Goal: Information Seeking & Learning: Learn about a topic

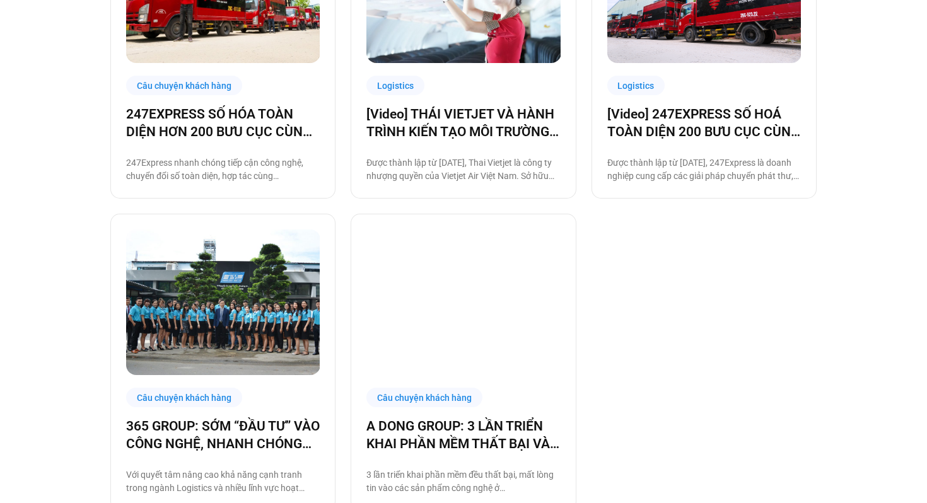
scroll to position [716, 0]
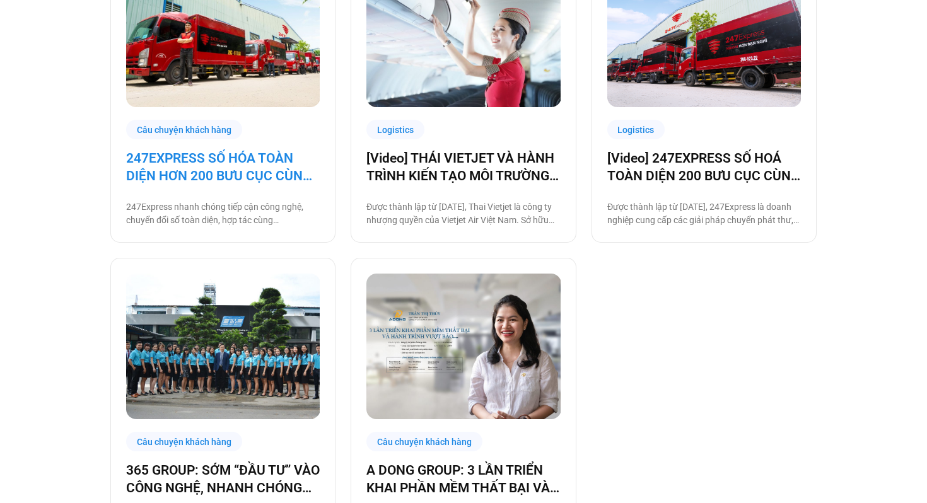
click at [261, 164] on link "247EXPRESS SỐ HÓA TOÀN DIỆN HƠN 200 BƯU CỤC CÙNG [DOMAIN_NAME]" at bounding box center [222, 166] width 193 height 35
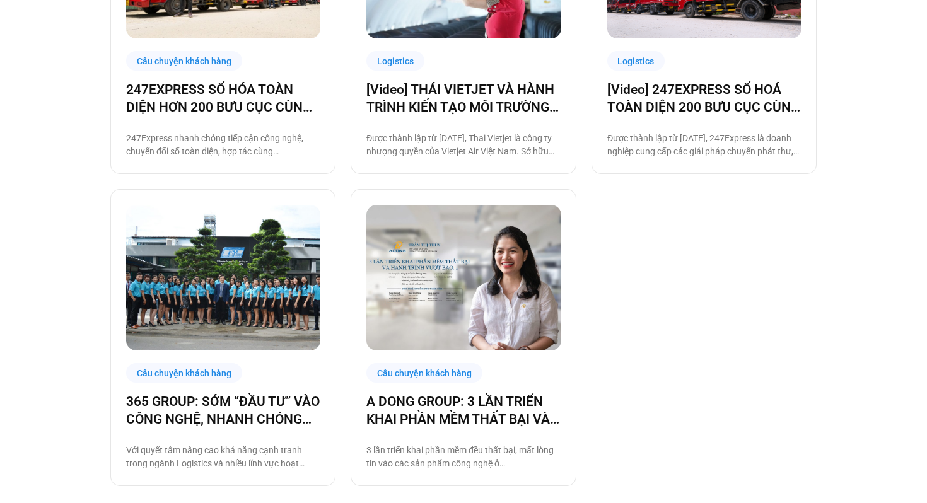
scroll to position [804, 0]
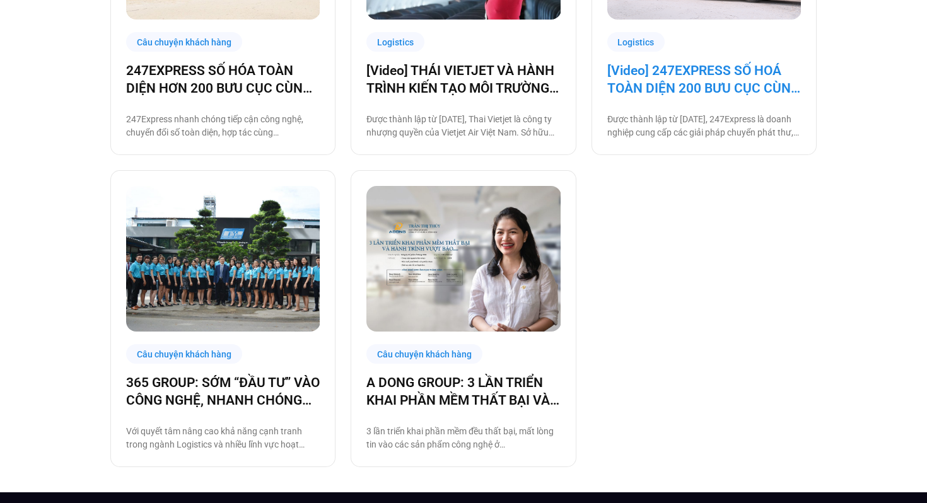
click at [691, 89] on link "[Video] 247EXPRESS SỐ HOÁ TOÀN DIỆN 200 BƯU CỤC CÙNG [DOMAIN_NAME]" at bounding box center [703, 79] width 193 height 35
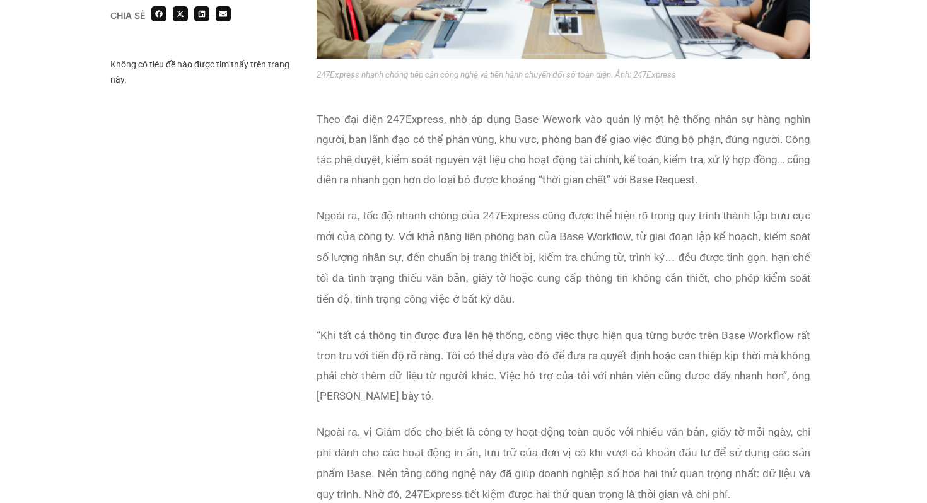
scroll to position [1099, 0]
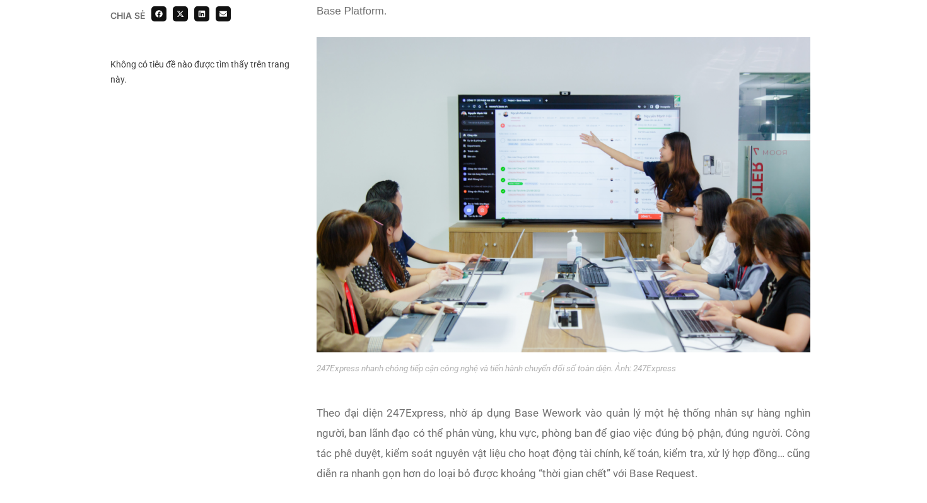
drag, startPoint x: 528, startPoint y: 176, endPoint x: 330, endPoint y: 1, distance: 264.4
click at [0, 0] on div "Chia sẻ Không có tiêu đề nào được tìm thấy trên trang này. Chia sẻ" at bounding box center [463, 490] width 927 height 2624
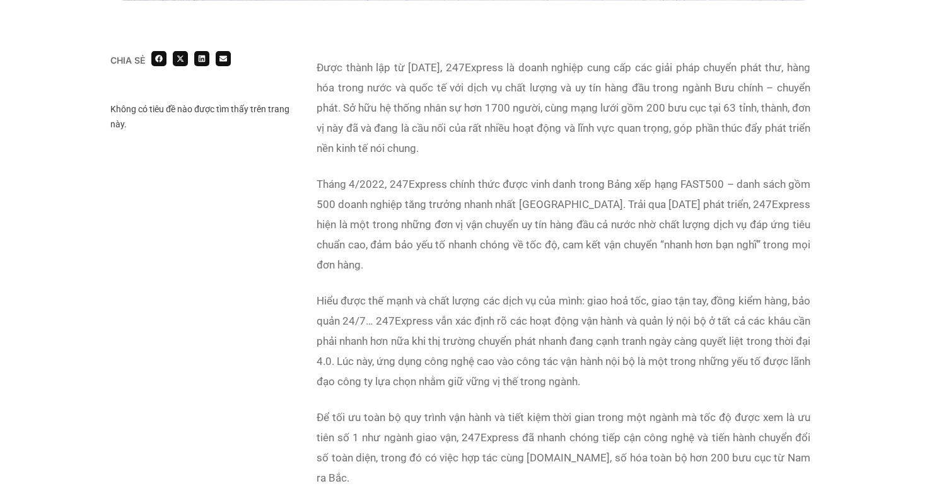
scroll to position [746, 0]
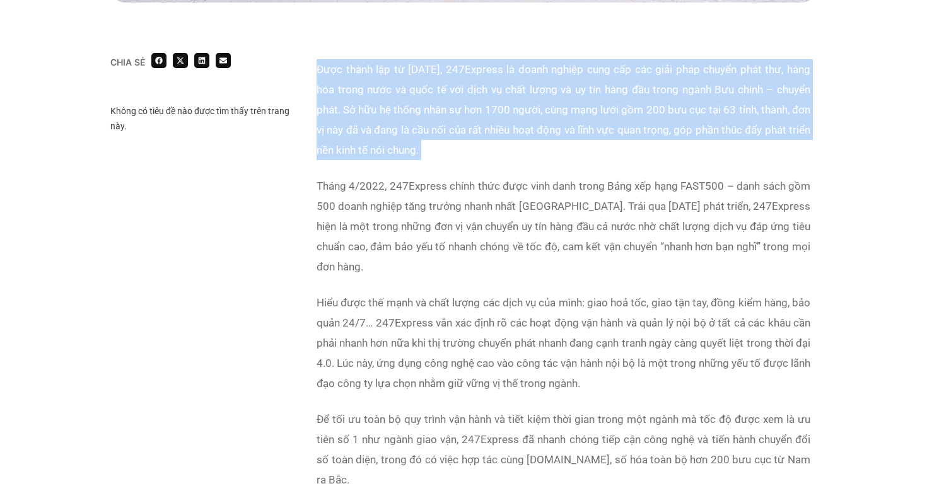
drag, startPoint x: 316, startPoint y: 66, endPoint x: 761, endPoint y: 163, distance: 455.4
click at [761, 163] on div "Được thành lập từ năm 2005, 247Express là doanh nghiệp cung cấp các giải pháp c…" at bounding box center [563, 282] width 494 height 446
copy p "Được thành lập từ năm 2005, 247Express là doanh nghiệp cung cấp các giải pháp c…"
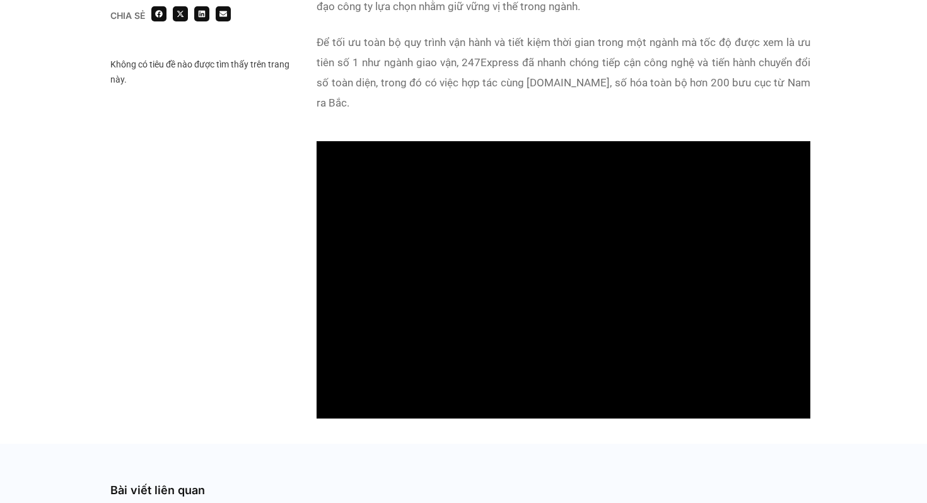
scroll to position [1022, 0]
